Goal: Task Accomplishment & Management: Manage account settings

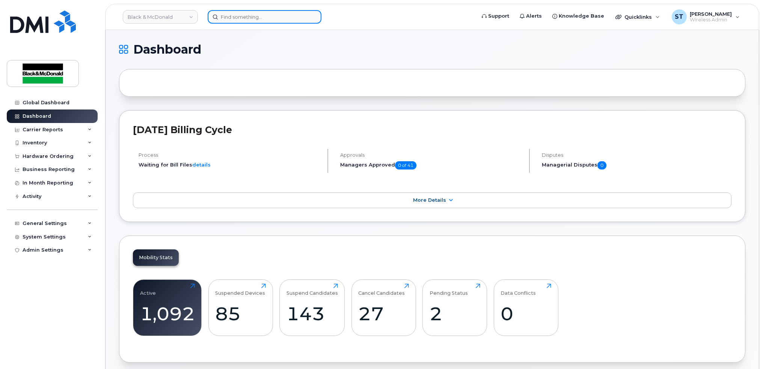
click at [235, 15] on input at bounding box center [265, 17] width 114 height 14
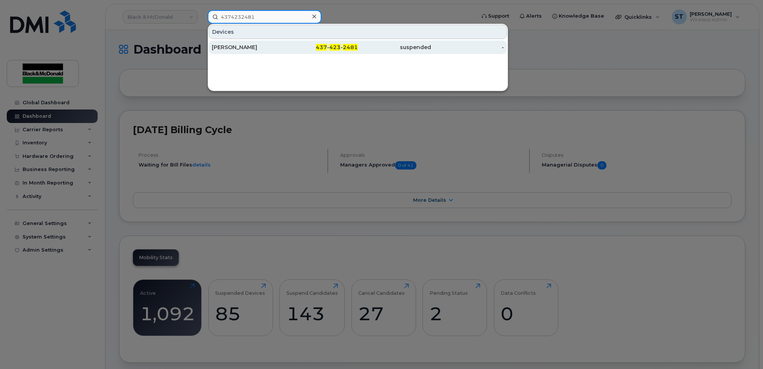
type input "4374232481"
click at [223, 50] on div "[PERSON_NAME]" at bounding box center [248, 48] width 73 height 8
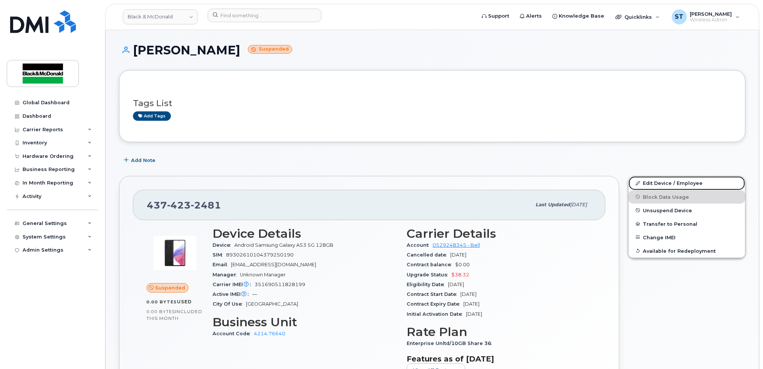
drag, startPoint x: 688, startPoint y: 181, endPoint x: 497, endPoint y: 223, distance: 196.3
click at [688, 181] on link "Edit Device / Employee" at bounding box center [686, 183] width 116 height 14
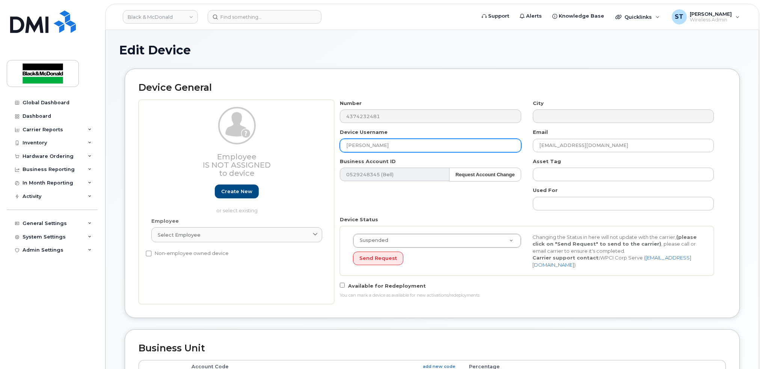
drag, startPoint x: 402, startPoint y: 149, endPoint x: 317, endPoint y: 148, distance: 85.2
click at [321, 148] on div "Employee Is not assigned to device Create new or select existing Employee Selec…" at bounding box center [432, 202] width 587 height 205
paste input "8930261020 6418734165"
type input "8930261020 6418734165"
drag, startPoint x: 431, startPoint y: 142, endPoint x: 227, endPoint y: 146, distance: 203.9
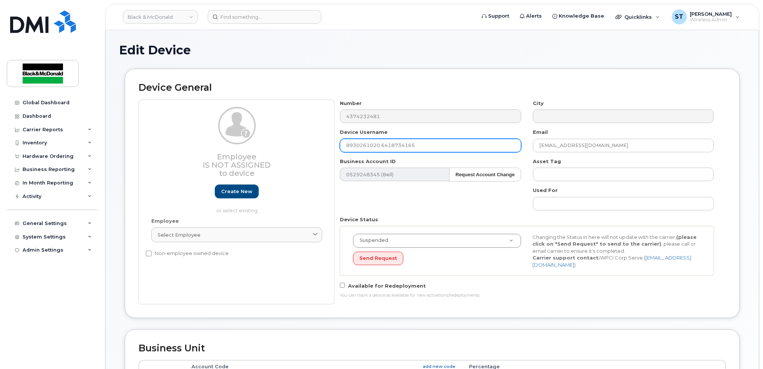
click at [227, 146] on div "Employee Is not assigned to device Create new or select existing Employee Selec…" at bounding box center [432, 202] width 587 height 205
click at [403, 140] on input "text" at bounding box center [430, 146] width 181 height 14
paste input "8930261020 6418734165"
drag, startPoint x: 434, startPoint y: 142, endPoint x: 295, endPoint y: 143, distance: 138.9
click at [295, 143] on div "Employee Is not assigned to device Create new or select existing Employee Selec…" at bounding box center [432, 202] width 587 height 205
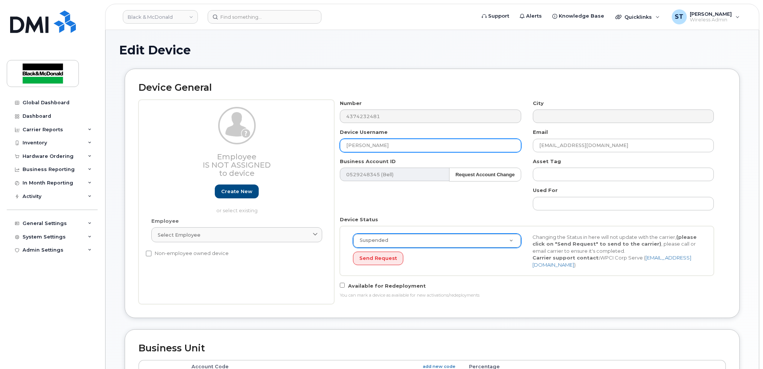
type input "[PERSON_NAME]"
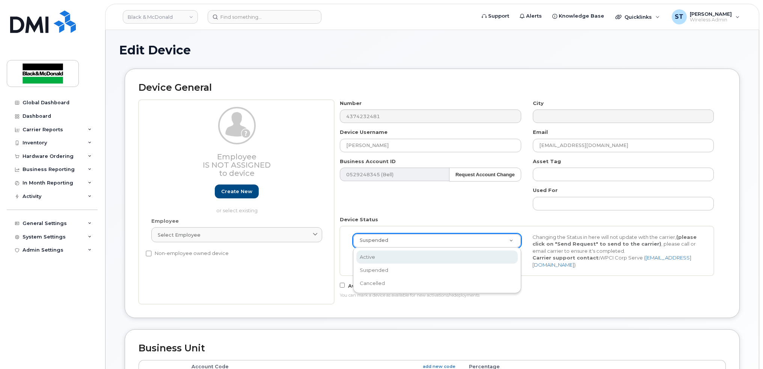
scroll to position [0, 2]
select select "active"
click at [445, 270] on div "Active Active Suspended Cancelled Send Request Changing the Status in here will…" at bounding box center [527, 251] width 374 height 50
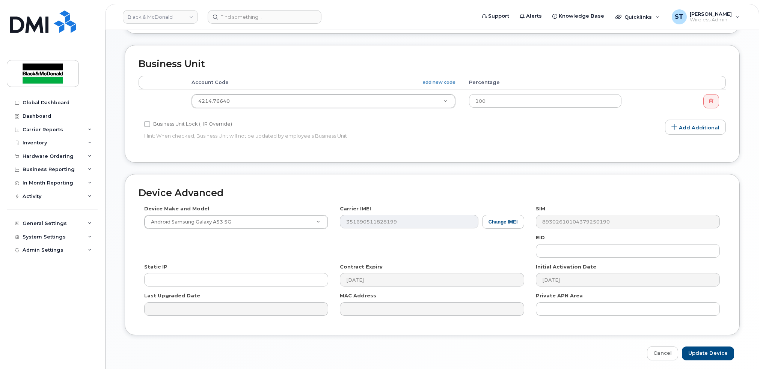
scroll to position [311, 0]
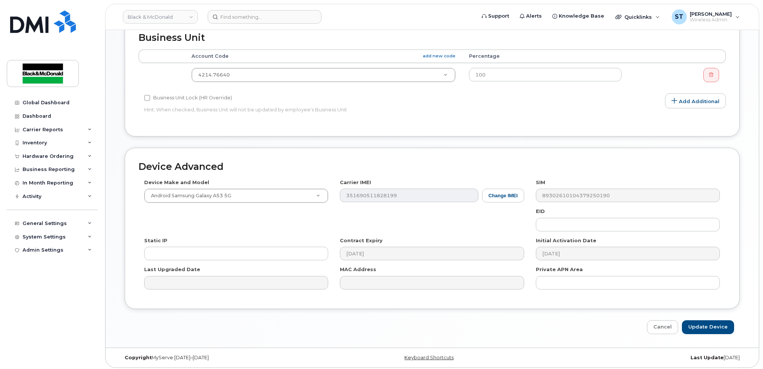
click at [705, 333] on div "Edit Device Device General Employee Is not assigned to device Create new or sel…" at bounding box center [431, 33] width 653 height 629
click at [708, 324] on input "Update Device" at bounding box center [708, 328] width 52 height 14
type input "Saving..."
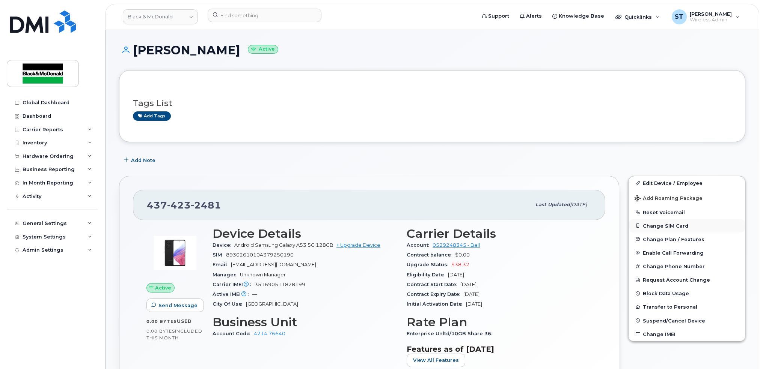
click at [656, 223] on button "Change SIM Card" at bounding box center [686, 226] width 116 height 14
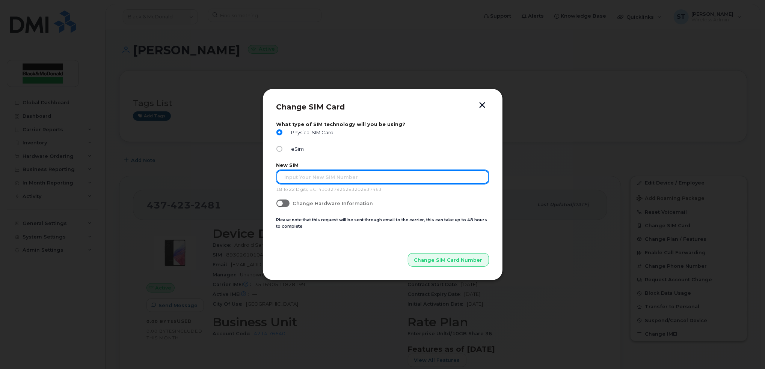
click at [350, 177] on input "text" at bounding box center [382, 177] width 212 height 14
paste input "8930261020 6418734165"
type input "8930261020 6418734165"
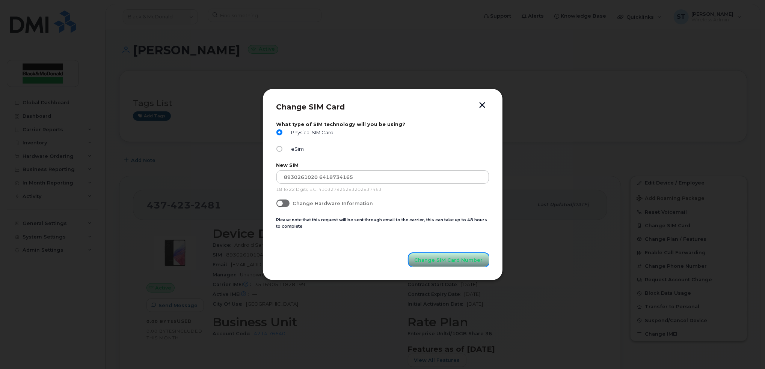
click at [437, 258] on span "Change SIM Card Number" at bounding box center [448, 260] width 68 height 7
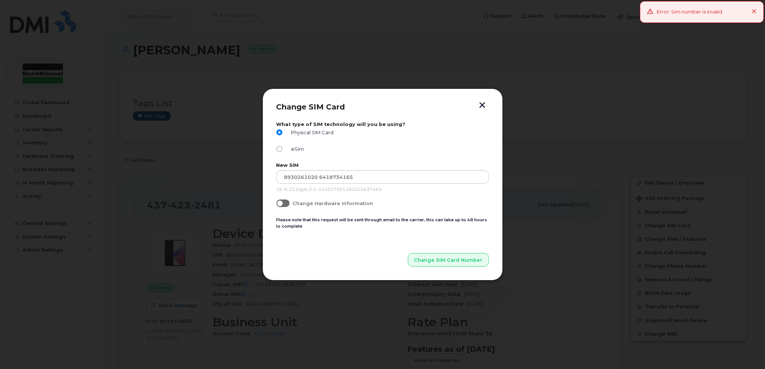
click at [752, 10] on icon at bounding box center [754, 11] width 5 height 5
click at [327, 193] on p "18 To 22 Digits, E.G. 410327925283202837463" at bounding box center [382, 190] width 212 height 6
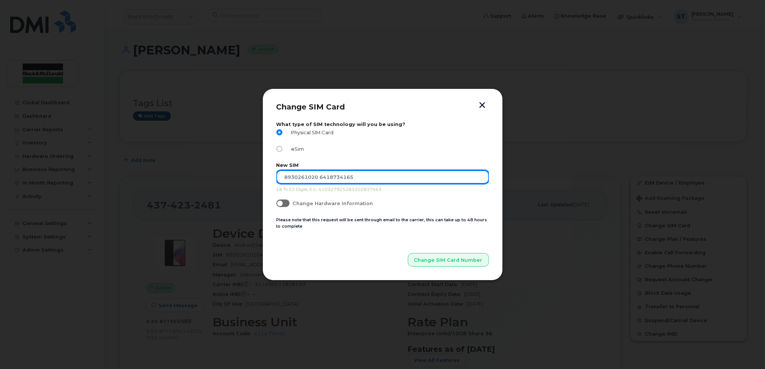
click at [328, 182] on input "8930261020 6418734165" at bounding box center [382, 177] width 212 height 14
click at [281, 178] on input "8930261020 6418734165" at bounding box center [382, 177] width 212 height 14
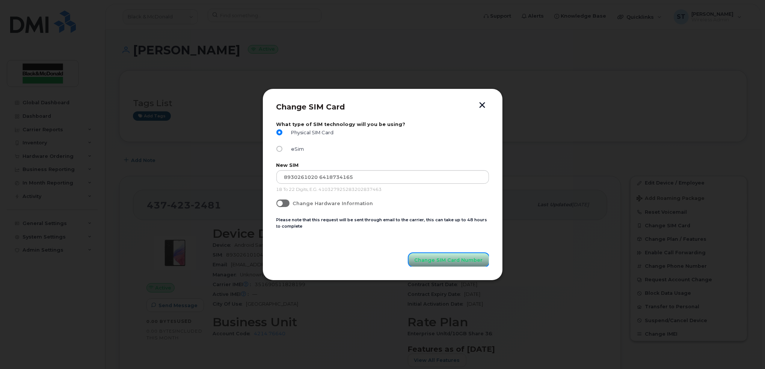
click at [453, 263] on span "Change SIM Card Number" at bounding box center [448, 260] width 68 height 7
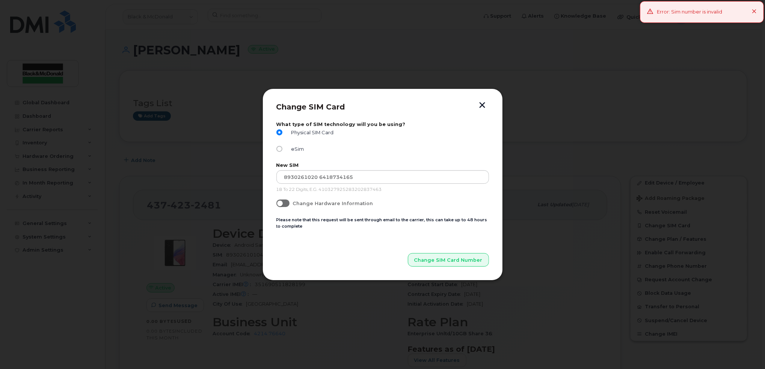
click at [484, 102] on button "button" at bounding box center [482, 106] width 11 height 8
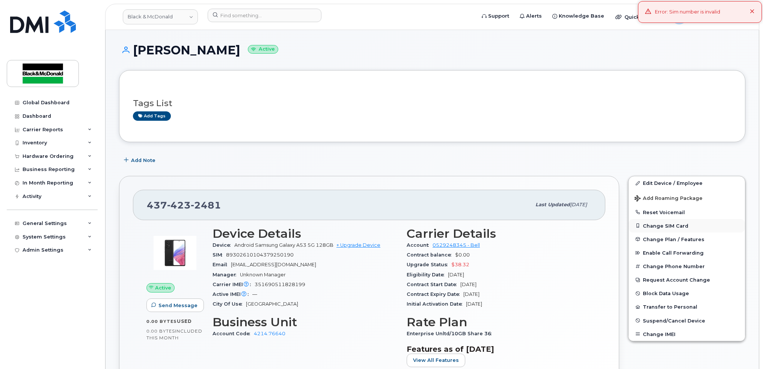
click at [649, 227] on button "Change SIM Card" at bounding box center [686, 226] width 116 height 14
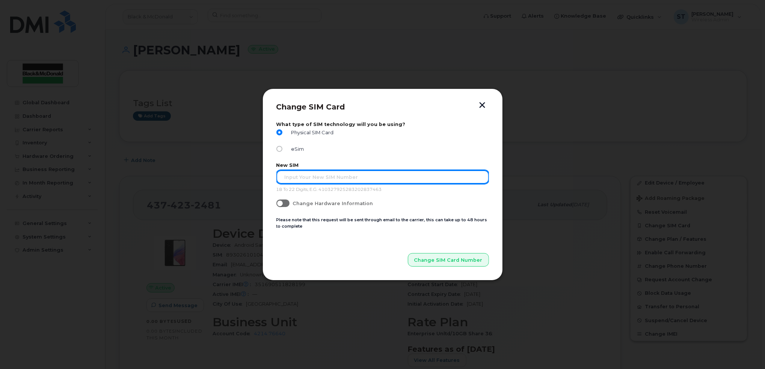
click at [328, 173] on input "text" at bounding box center [382, 177] width 212 height 14
paste input "8930261020 6418734165"
click at [319, 179] on input "8930261020 6418734165" at bounding box center [382, 177] width 212 height 14
type input "89302610206418734165"
click at [408, 253] on button "Change SIM Card Number" at bounding box center [448, 260] width 81 height 14
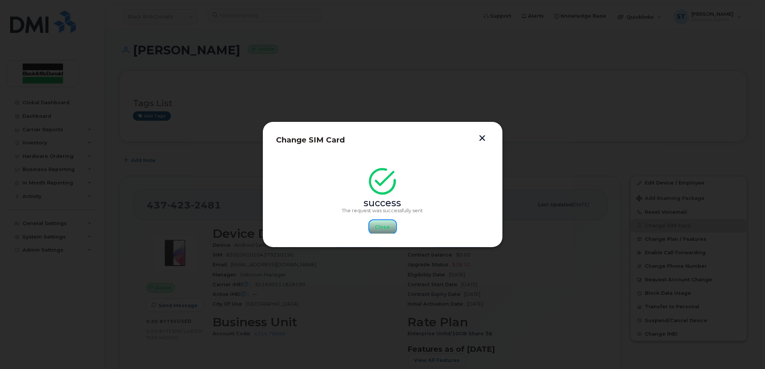
click at [373, 228] on button "Close" at bounding box center [382, 227] width 27 height 14
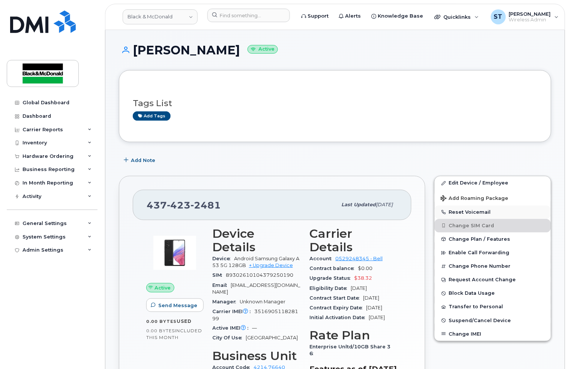
click at [458, 211] on button "Reset Voicemail" at bounding box center [493, 213] width 116 height 14
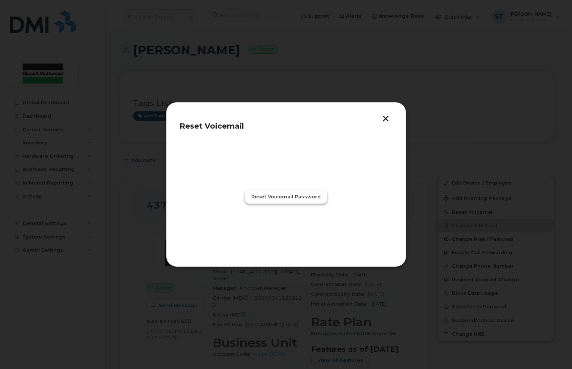
click at [273, 192] on button "Reset Voicemail Password" at bounding box center [286, 197] width 82 height 14
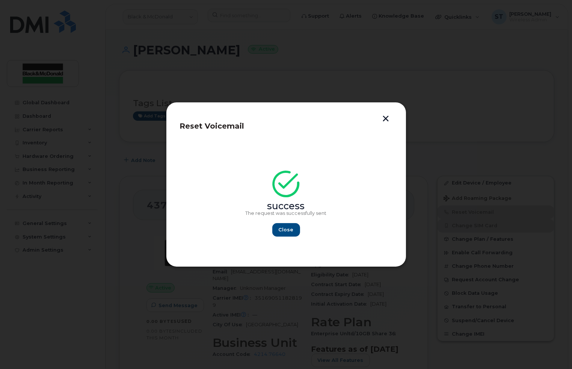
click at [383, 120] on button "button" at bounding box center [385, 120] width 11 height 8
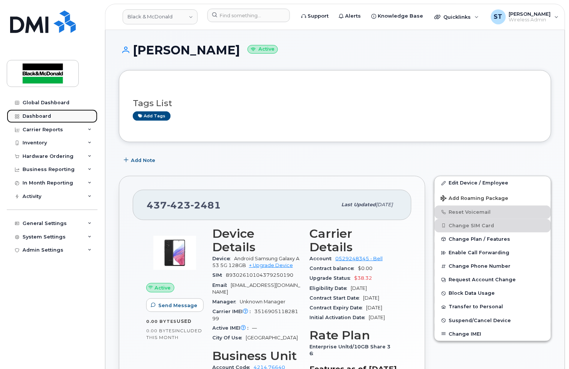
click at [26, 114] on div "Dashboard" at bounding box center [37, 116] width 29 height 6
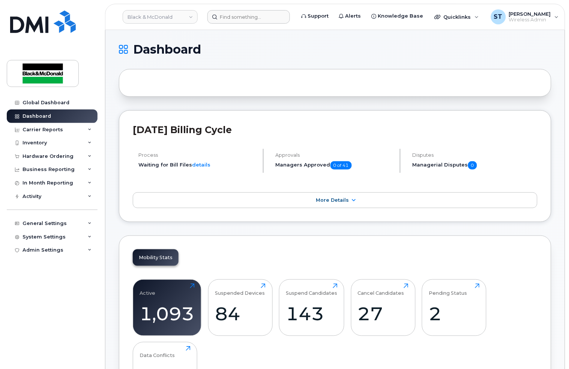
drag, startPoint x: 220, startPoint y: 29, endPoint x: 223, endPoint y: 21, distance: 8.6
click at [220, 29] on header "Black & [PERSON_NAME] Support Alerts Knowledge Base Quicklinks Suspend / Cancel…" at bounding box center [335, 17] width 461 height 26
click at [225, 18] on input at bounding box center [249, 17] width 83 height 14
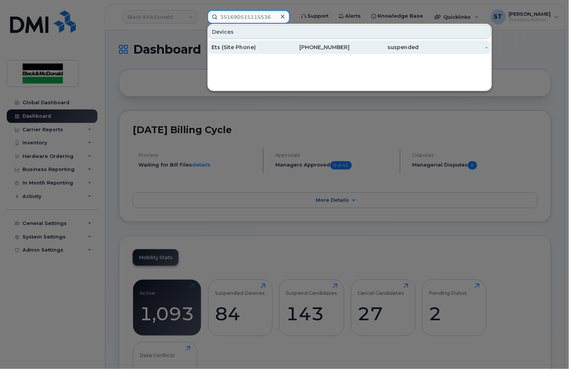
type input "351690515115536"
click at [229, 49] on div "Ets (Site Phone)" at bounding box center [246, 48] width 69 height 8
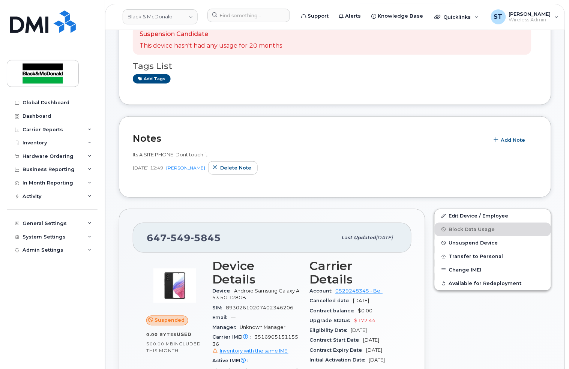
scroll to position [50, 0]
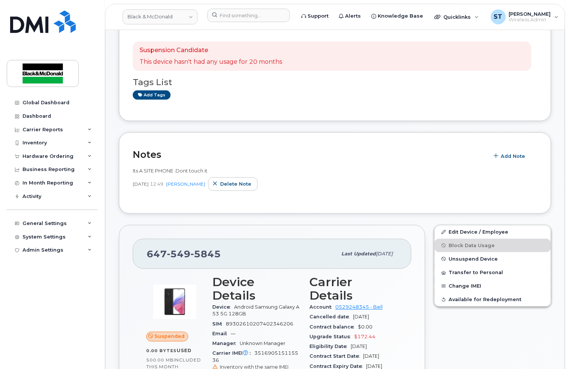
click at [286, 365] on span "Inventory with the same IMEI" at bounding box center [254, 368] width 69 height 6
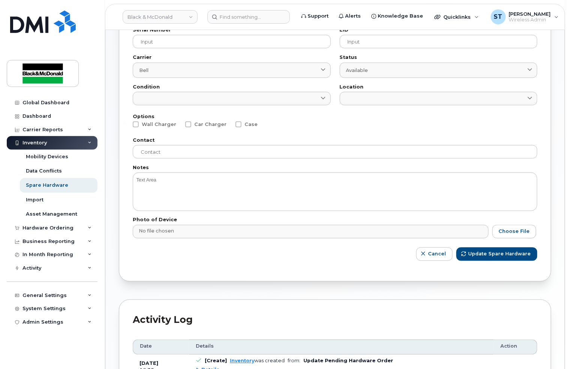
scroll to position [200, 0]
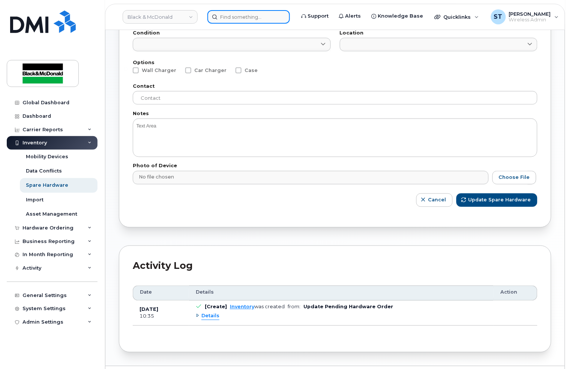
click at [253, 14] on input at bounding box center [249, 17] width 83 height 14
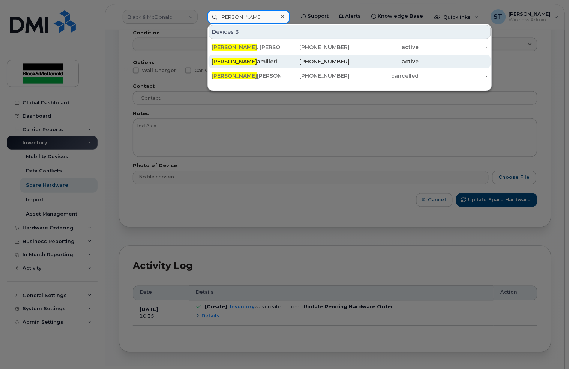
type input "[PERSON_NAME]"
click at [236, 63] on div "[PERSON_NAME]" at bounding box center [246, 62] width 69 height 8
